Goal: Transaction & Acquisition: Download file/media

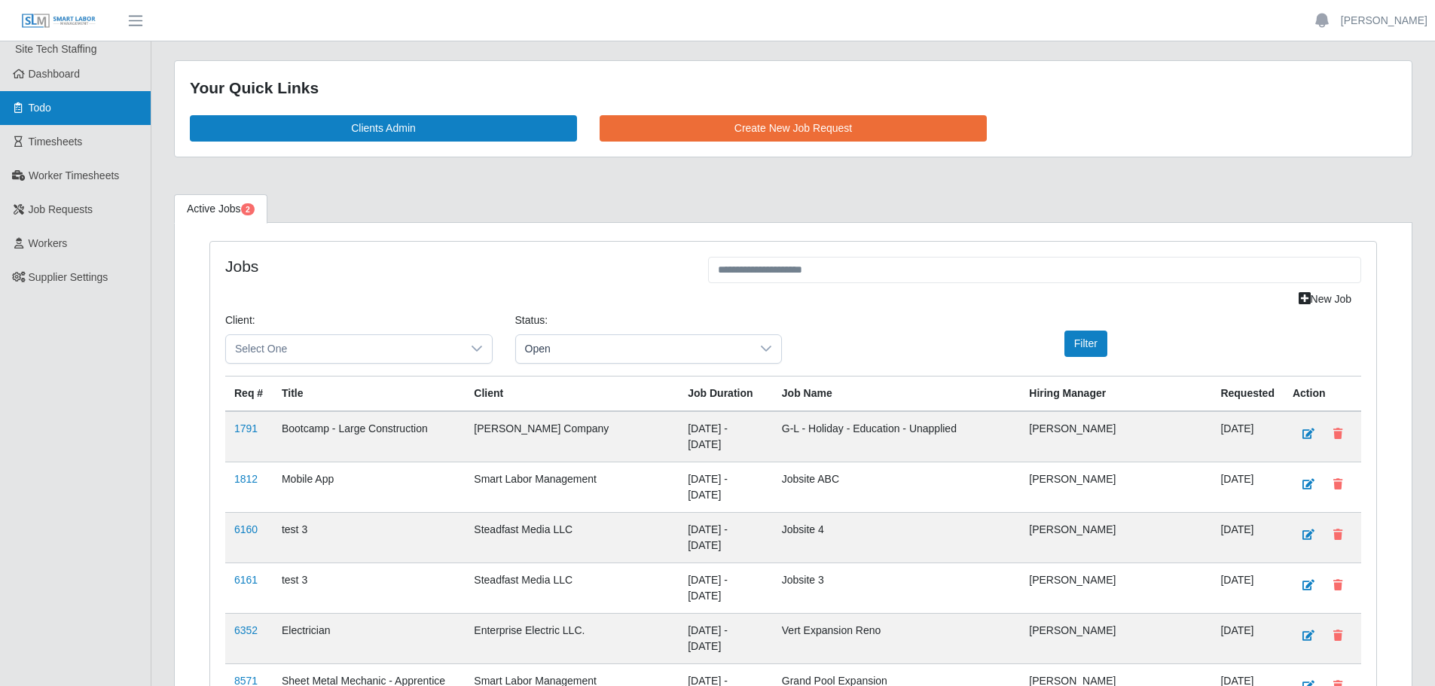
click at [41, 124] on link "Todo" at bounding box center [75, 108] width 151 height 34
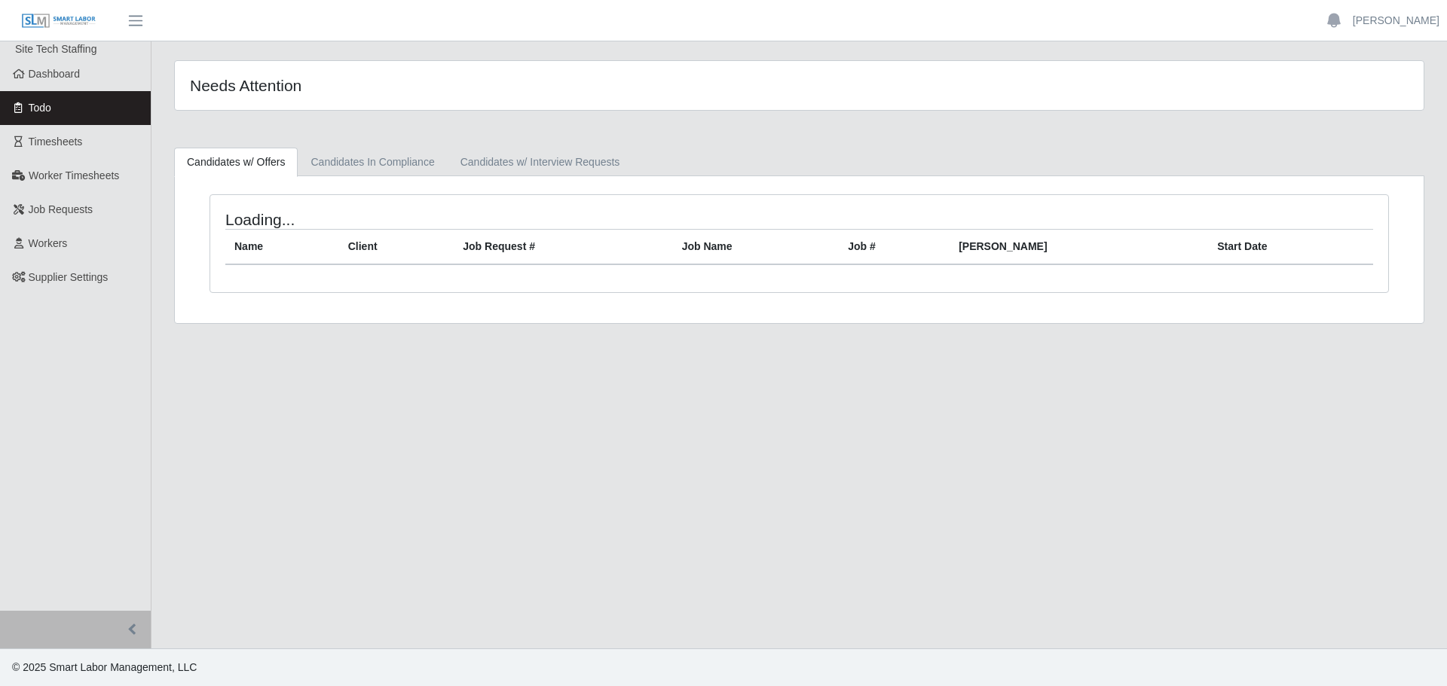
click at [47, 137] on span "Timesheets" at bounding box center [56, 142] width 54 height 12
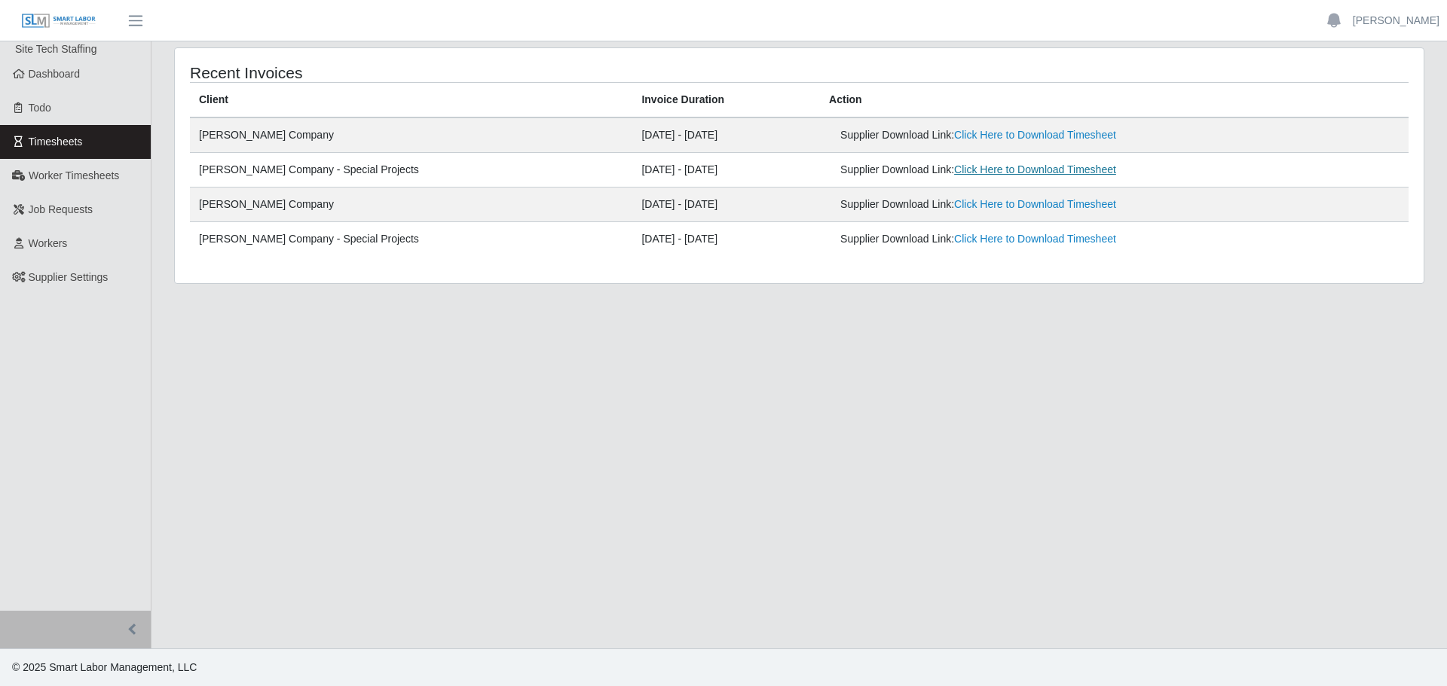
click at [988, 168] on link "Click Here to Download Timesheet" at bounding box center [1035, 170] width 162 height 12
click at [993, 245] on link "Click Here to Download Timesheet" at bounding box center [1035, 239] width 162 height 12
